Goal: Entertainment & Leisure: Consume media (video, audio)

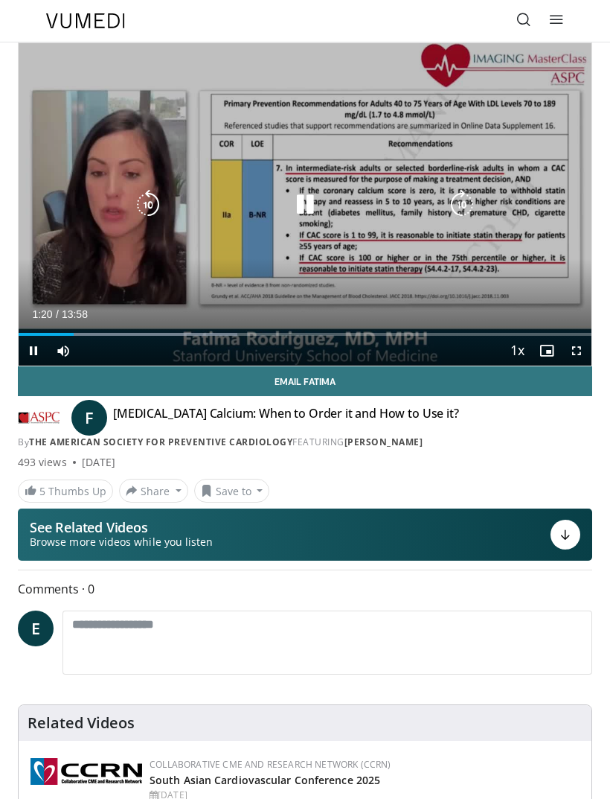
click at [308, 207] on icon "Video Player" at bounding box center [305, 205] width 30 height 30
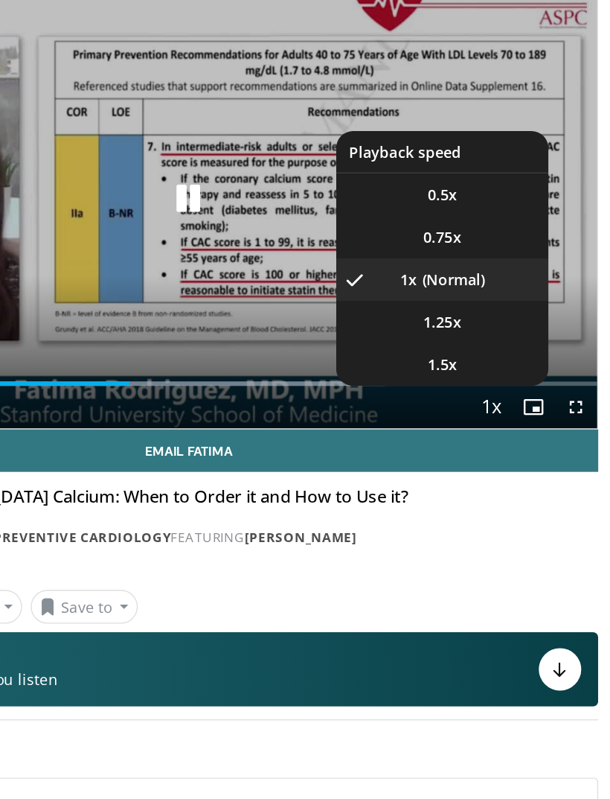
click at [424, 109] on div "**********" at bounding box center [305, 373] width 597 height 662
